Goal: Book appointment/travel/reservation

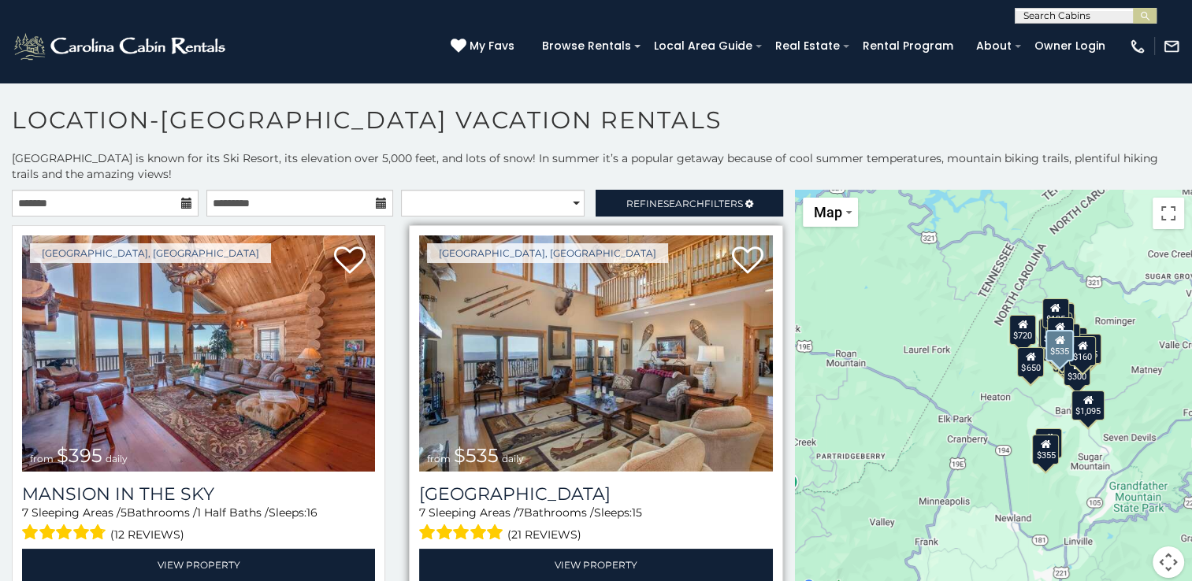
scroll to position [3, 0]
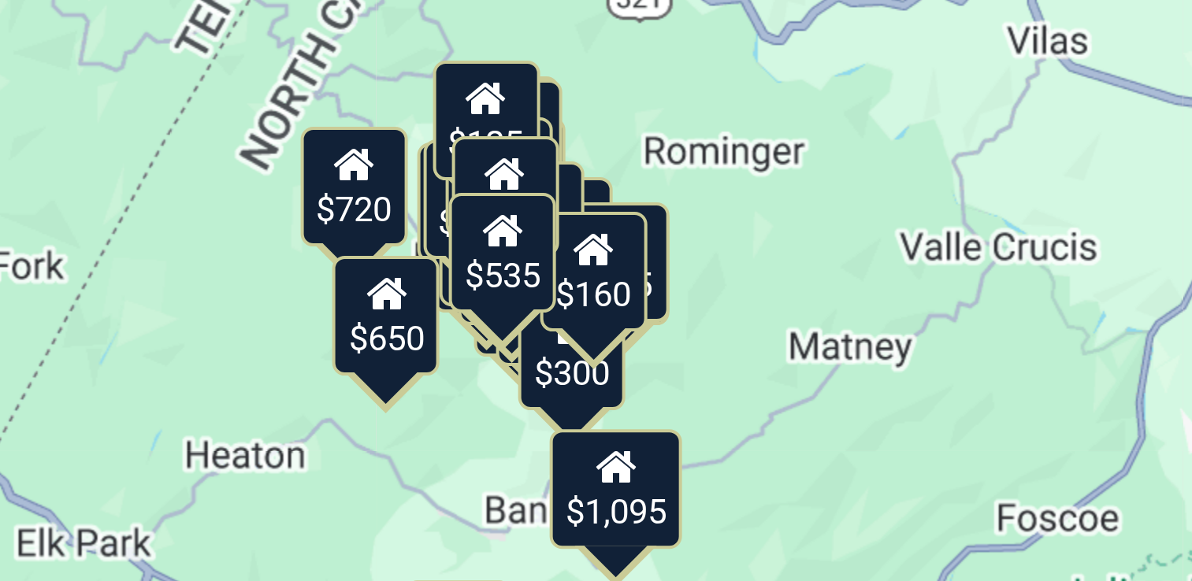
drag, startPoint x: 1101, startPoint y: 332, endPoint x: 982, endPoint y: 280, distance: 129.8
click at [982, 280] on div "$395 $535 $425 $350 $325 $460 $310 $230 $395 $390 $570 $545 $430 $245 $300 $720…" at bounding box center [993, 393] width 397 height 407
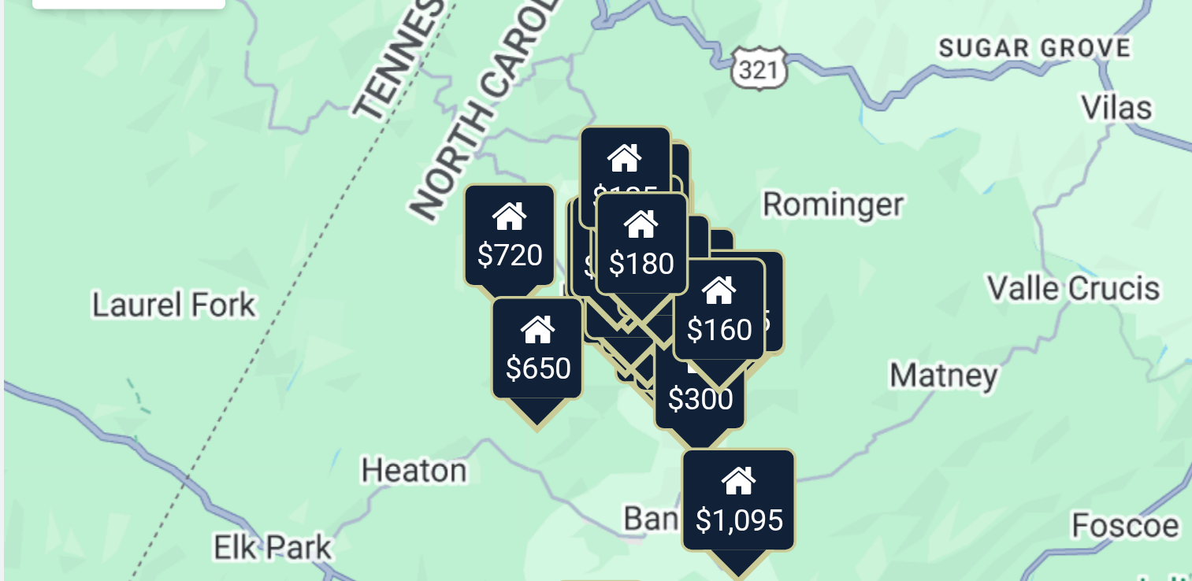
drag, startPoint x: 986, startPoint y: 277, endPoint x: 1021, endPoint y: 298, distance: 41.3
click at [1021, 298] on div "$395 $535 $425 $350 $325 $460 $310 $230 $395 $390 $570 $545 $430 $245 $300 $720…" at bounding box center [993, 393] width 397 height 407
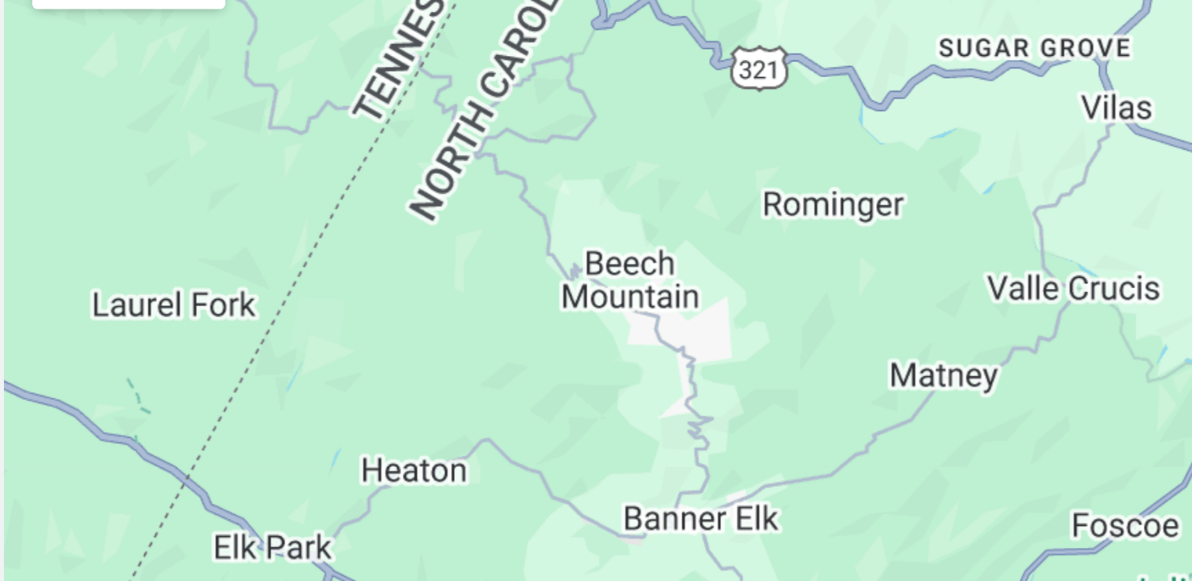
click at [968, 290] on div at bounding box center [993, 393] width 397 height 407
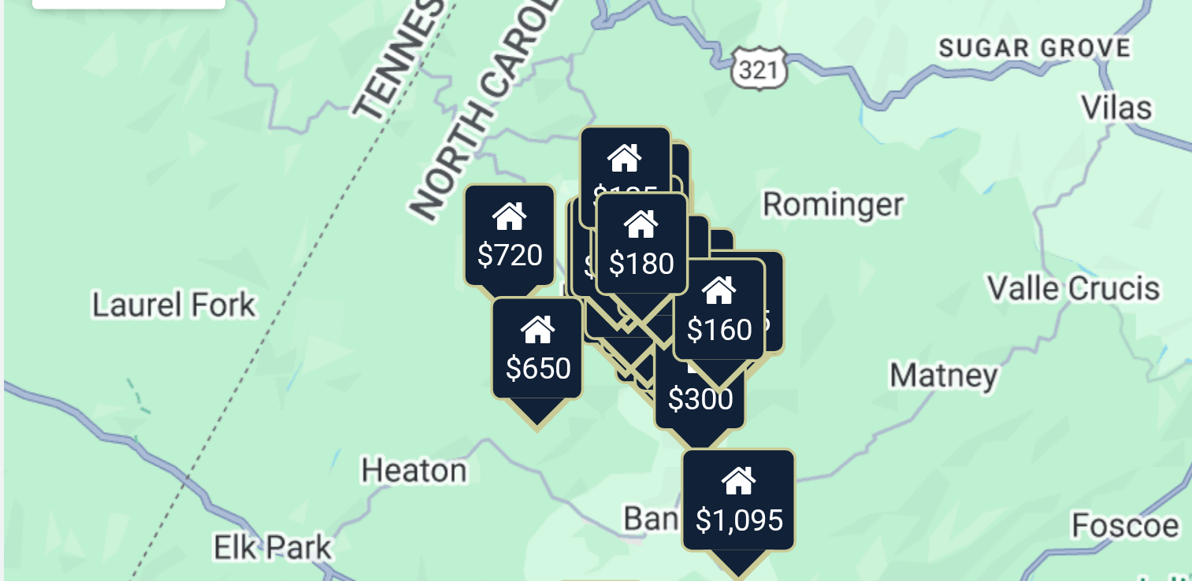
click at [971, 291] on icon at bounding box center [976, 287] width 10 height 11
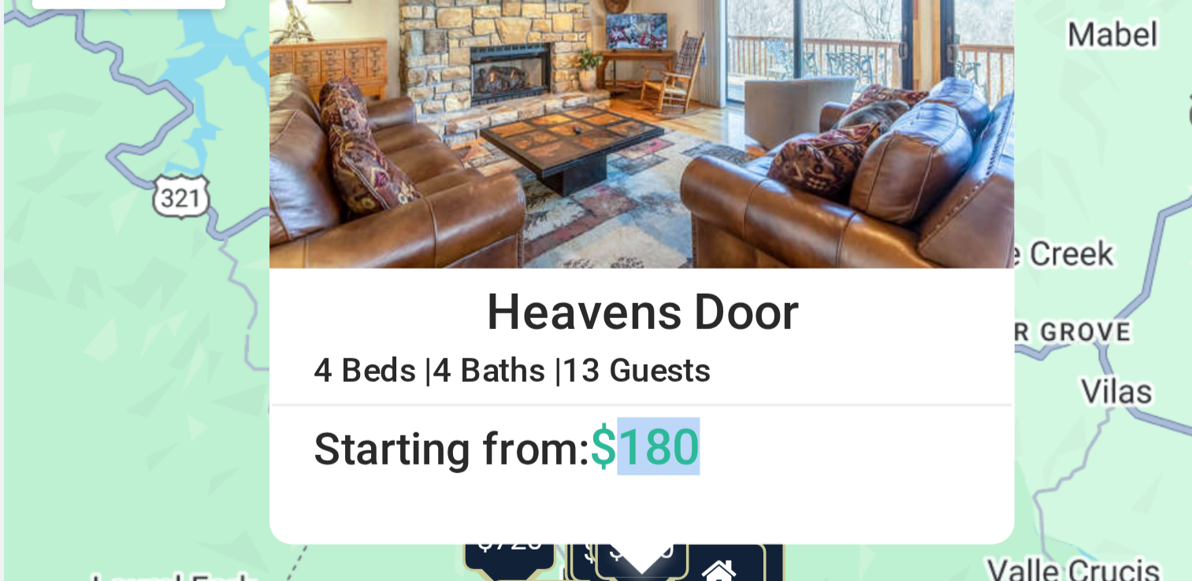
click at [966, 291] on div "Heavens Door 4 Beds | 4 Baths | 13 Guests Distance from your point: %dist% %dis…" at bounding box center [977, 269] width 213 height 221
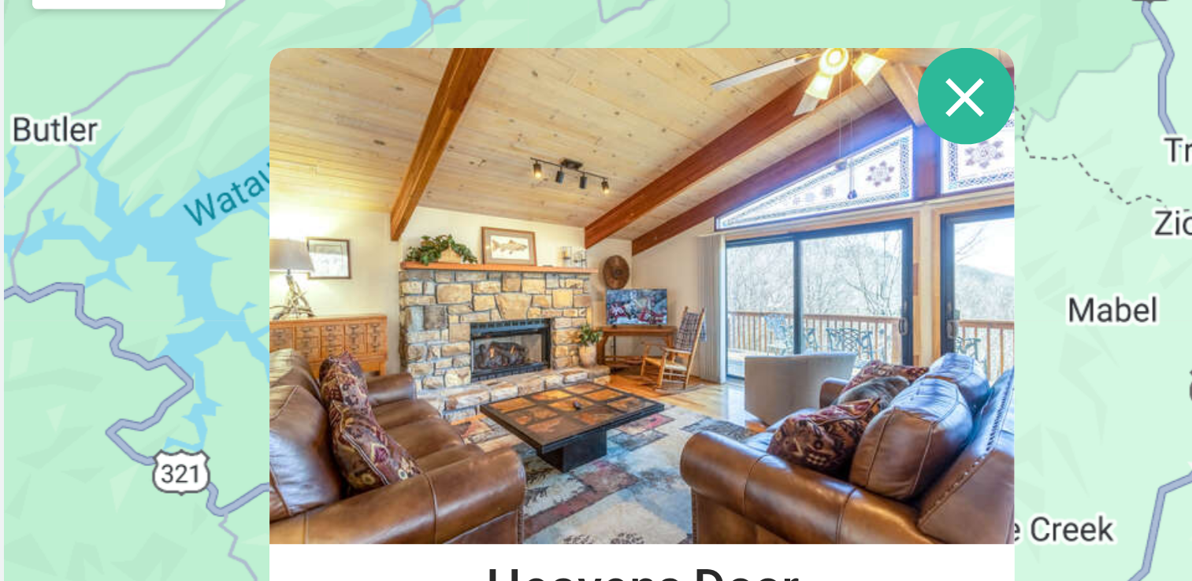
click at [1067, 255] on button "Close" at bounding box center [1070, 252] width 28 height 28
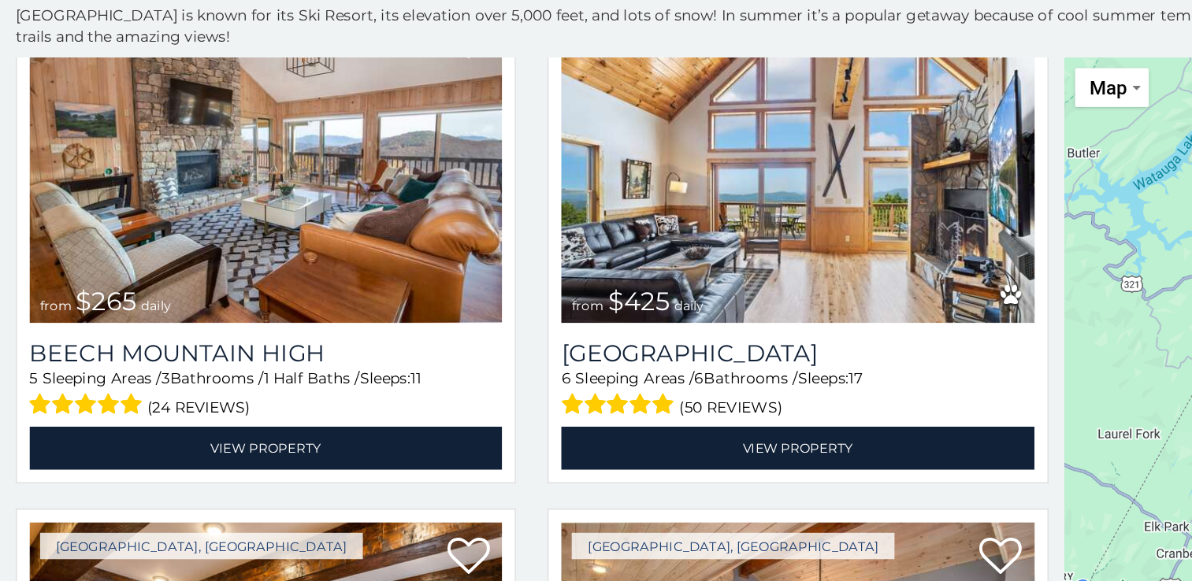
scroll to position [3556, 0]
